Goal: Check status: Check status

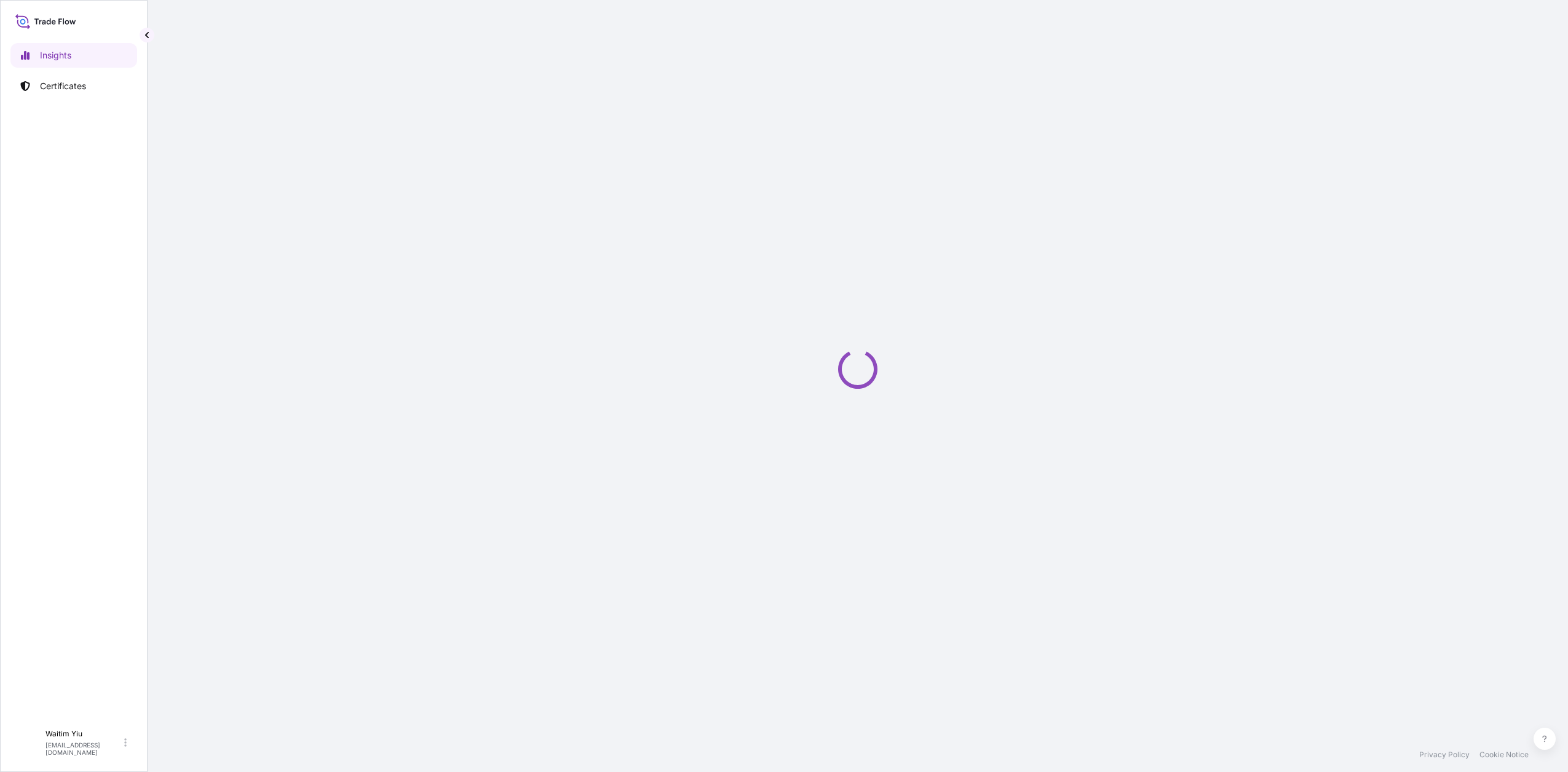
select select "2025"
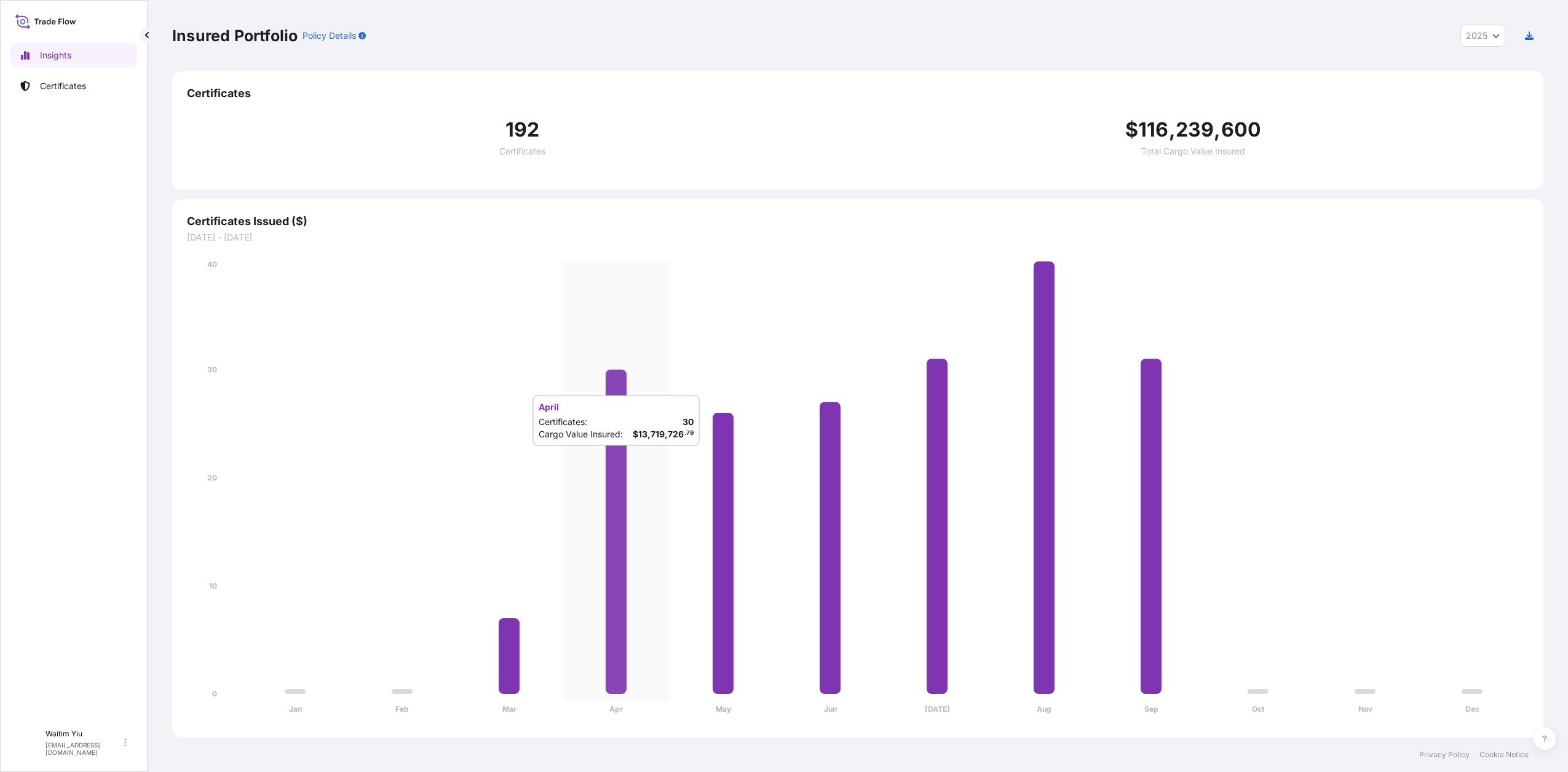
click at [622, 458] on icon at bounding box center [616, 531] width 21 height 324
click at [82, 88] on p "Certificates" at bounding box center [63, 86] width 46 height 12
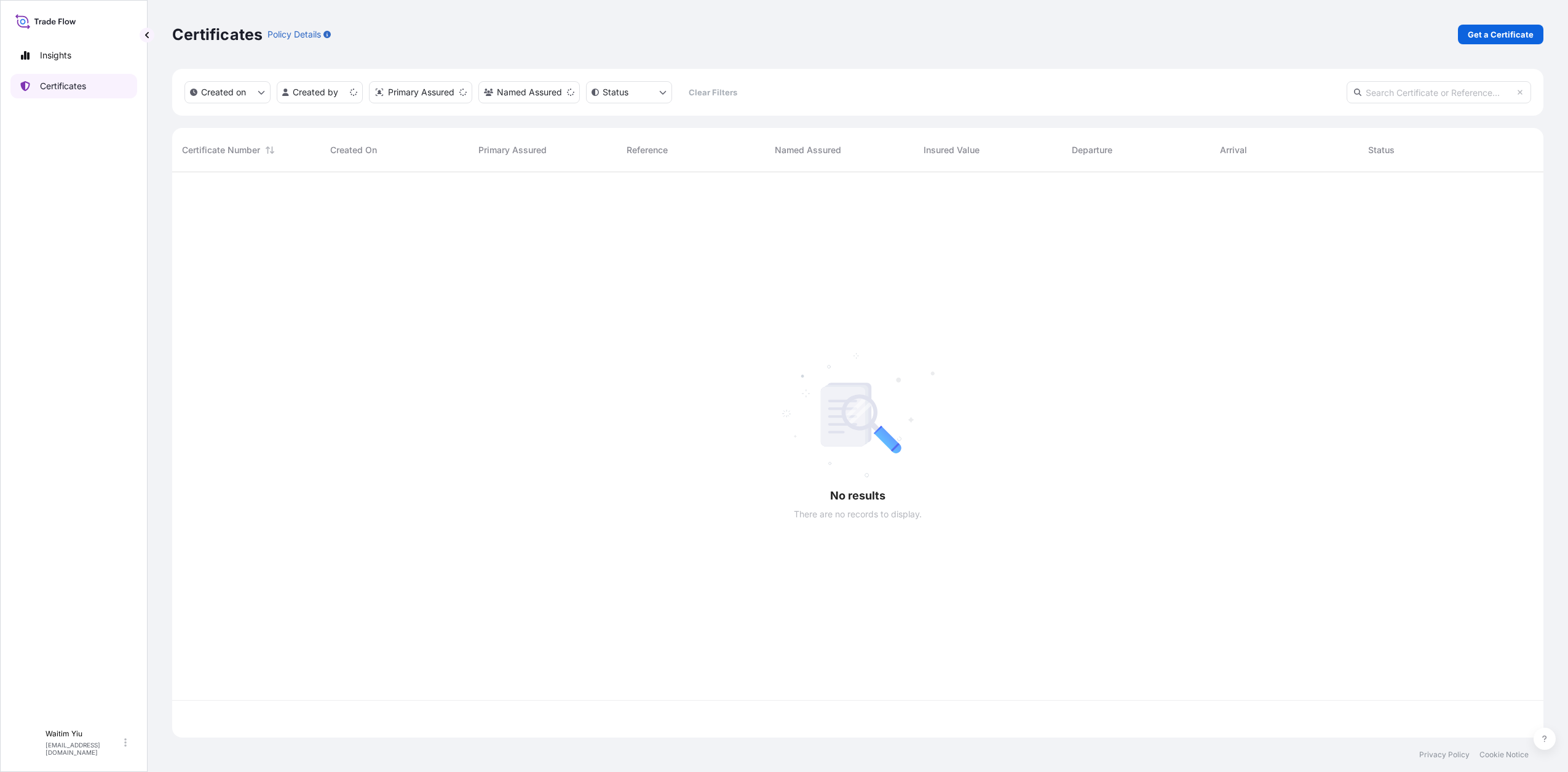
scroll to position [560, 1360]
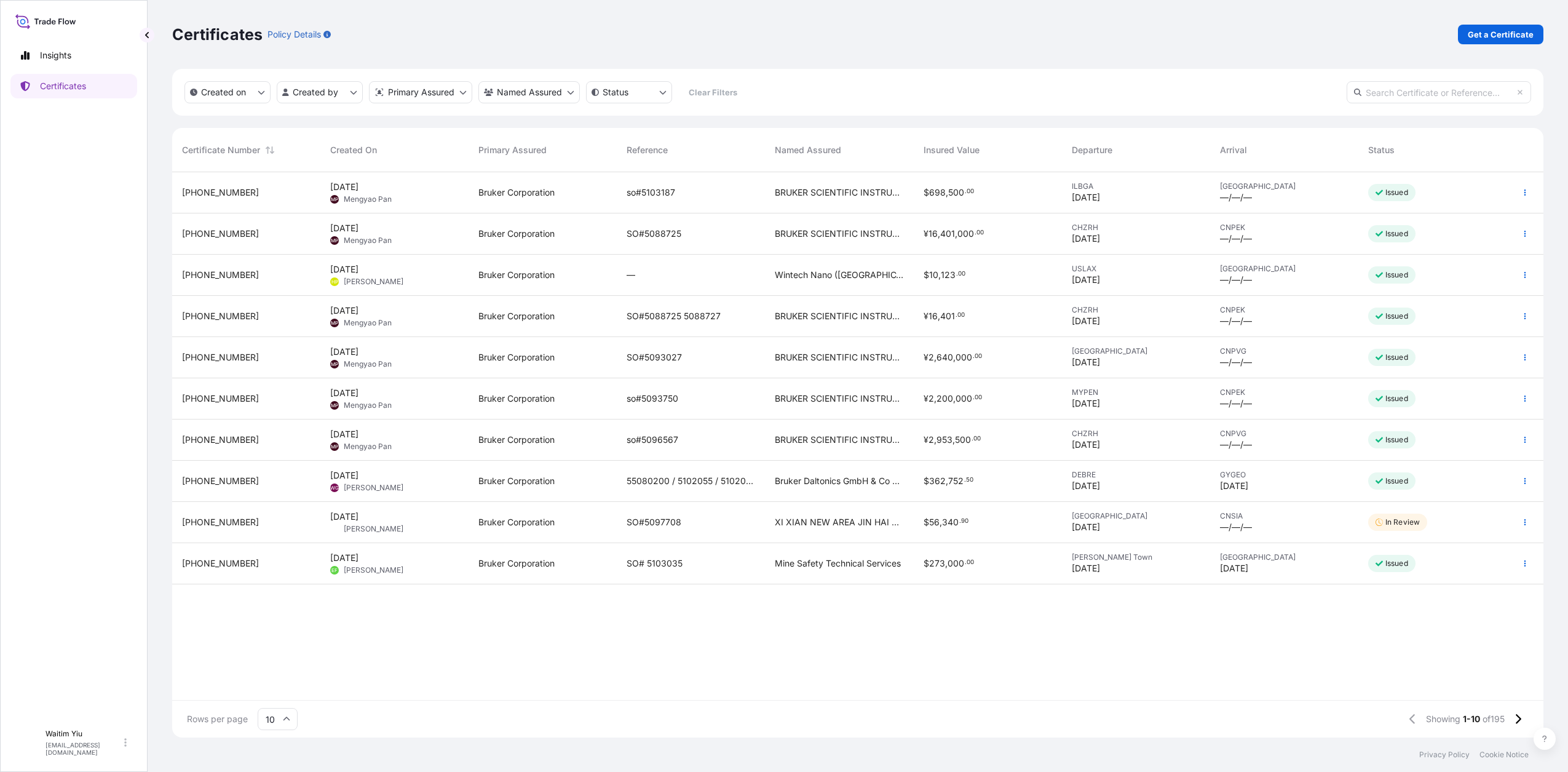
click at [1391, 521] on p "In Review" at bounding box center [1402, 522] width 34 height 10
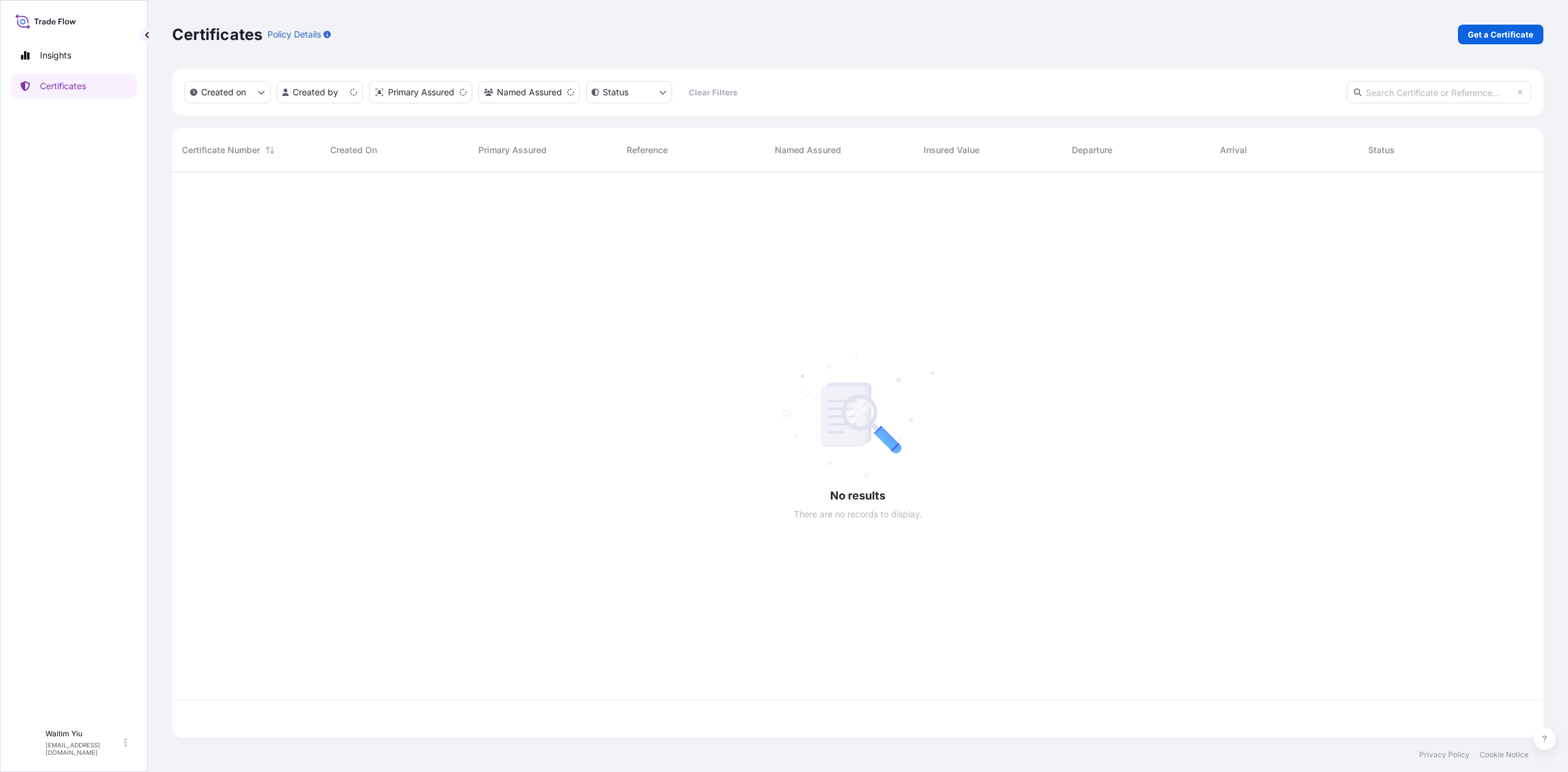
scroll to position [560, 1360]
